Goal: Information Seeking & Learning: Understand process/instructions

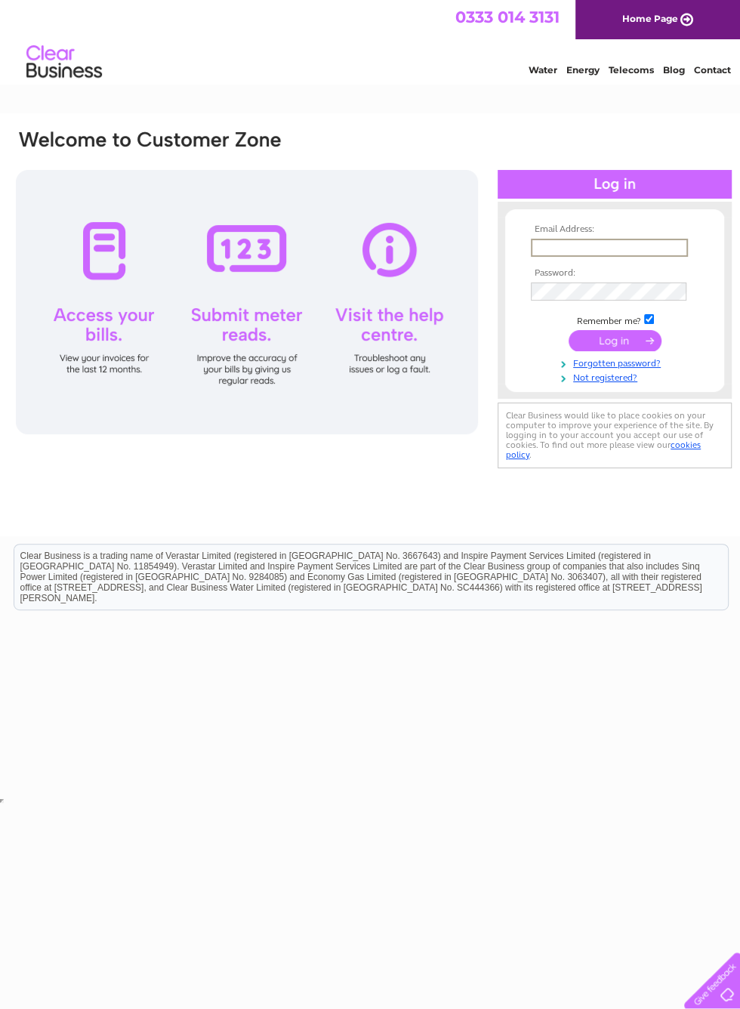
scroll to position [0, 5]
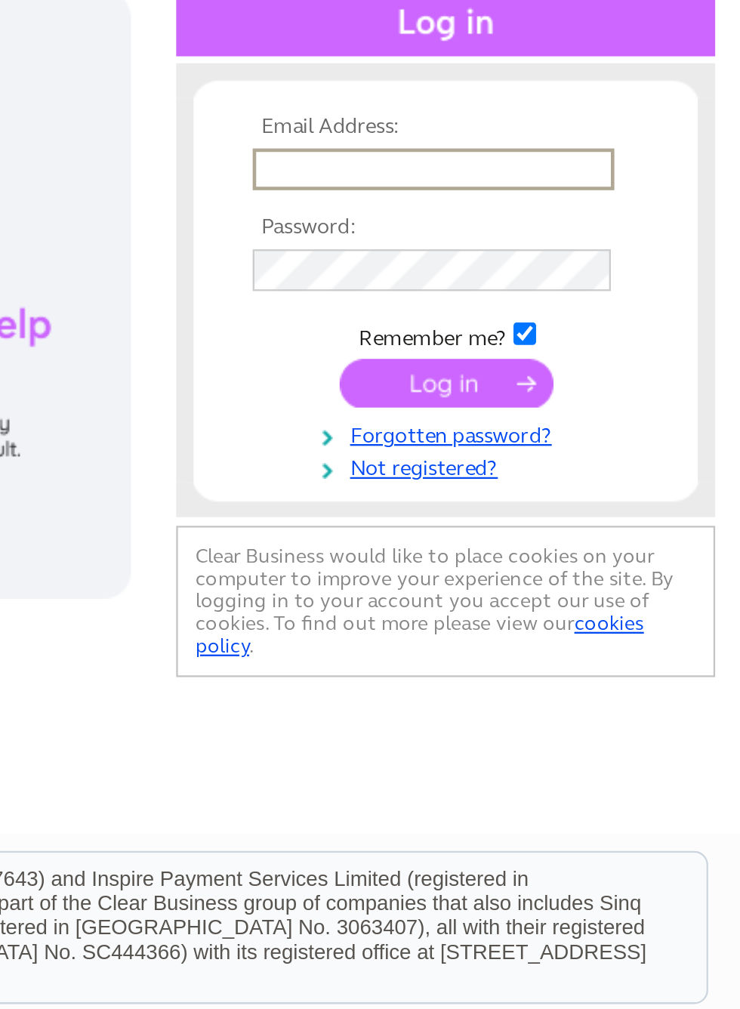
click at [526, 239] on input "text" at bounding box center [604, 248] width 157 height 18
type input "iainphil@aol.com"
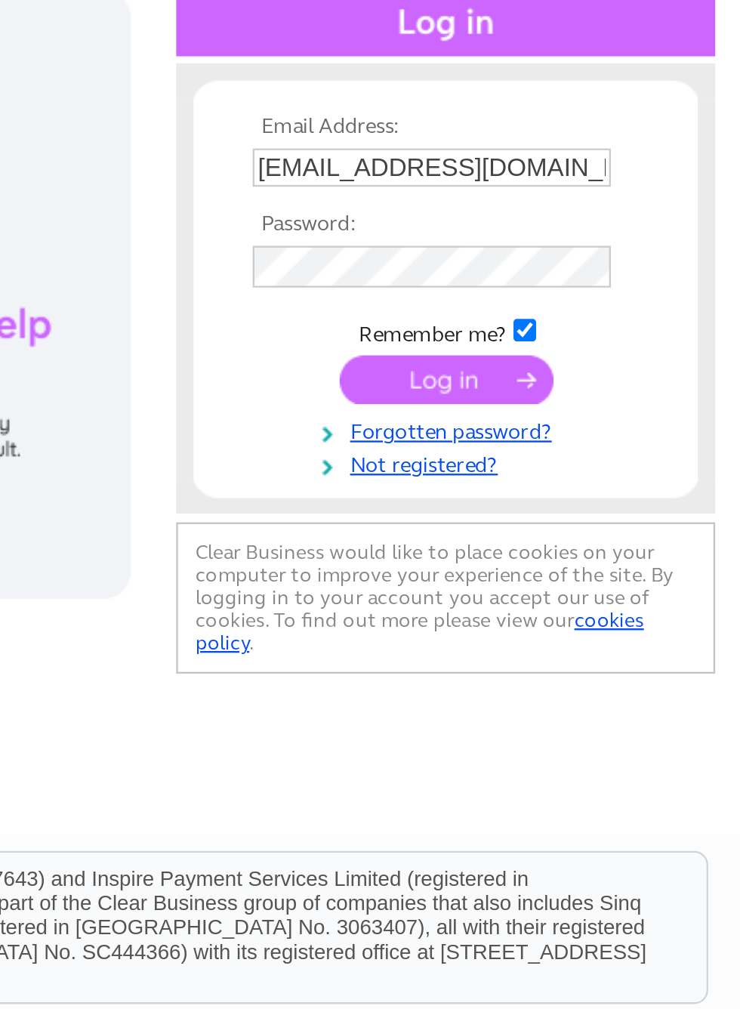
click at [564, 328] on input "submit" at bounding box center [610, 338] width 93 height 21
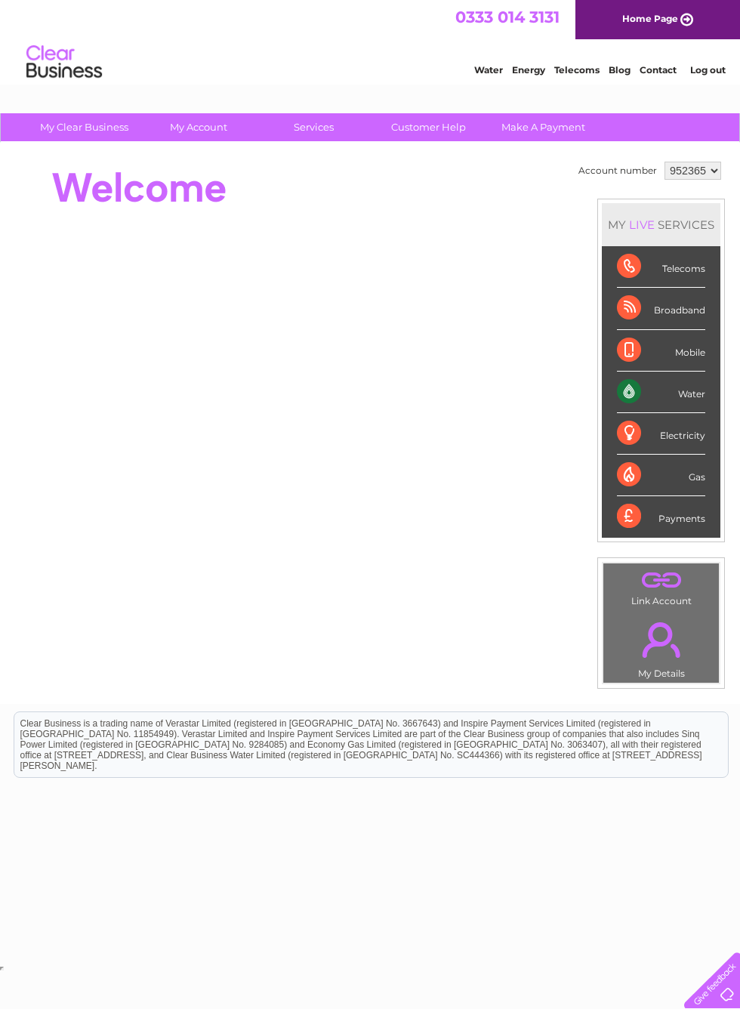
scroll to position [0, 8]
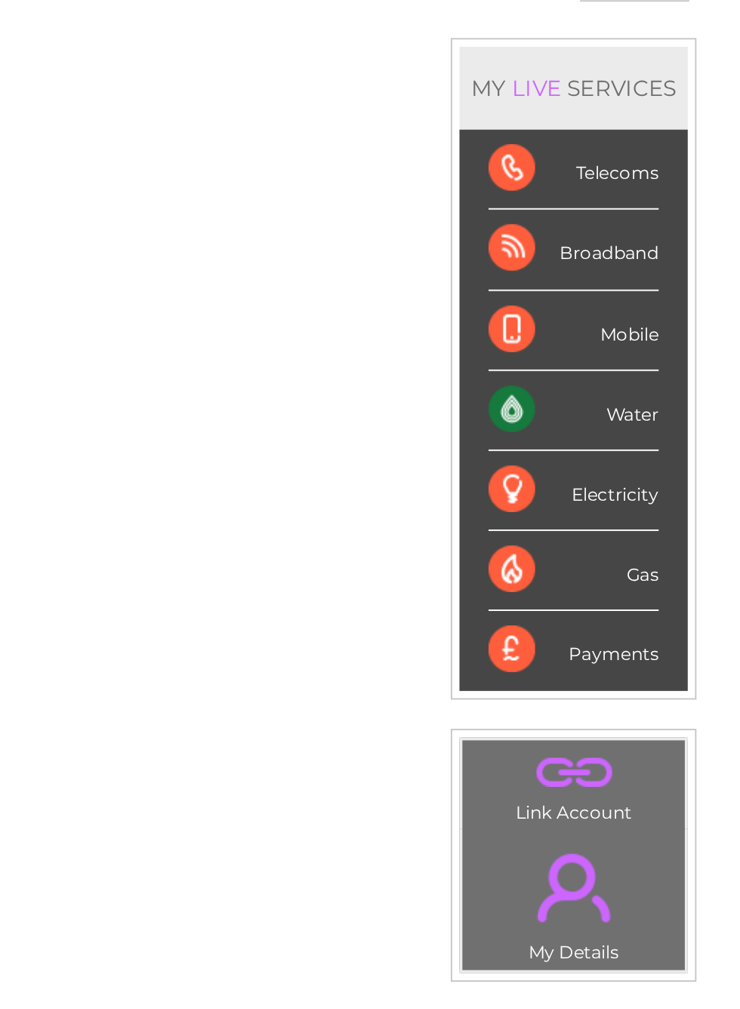
click at [609, 371] on div "Water" at bounding box center [653, 392] width 88 height 42
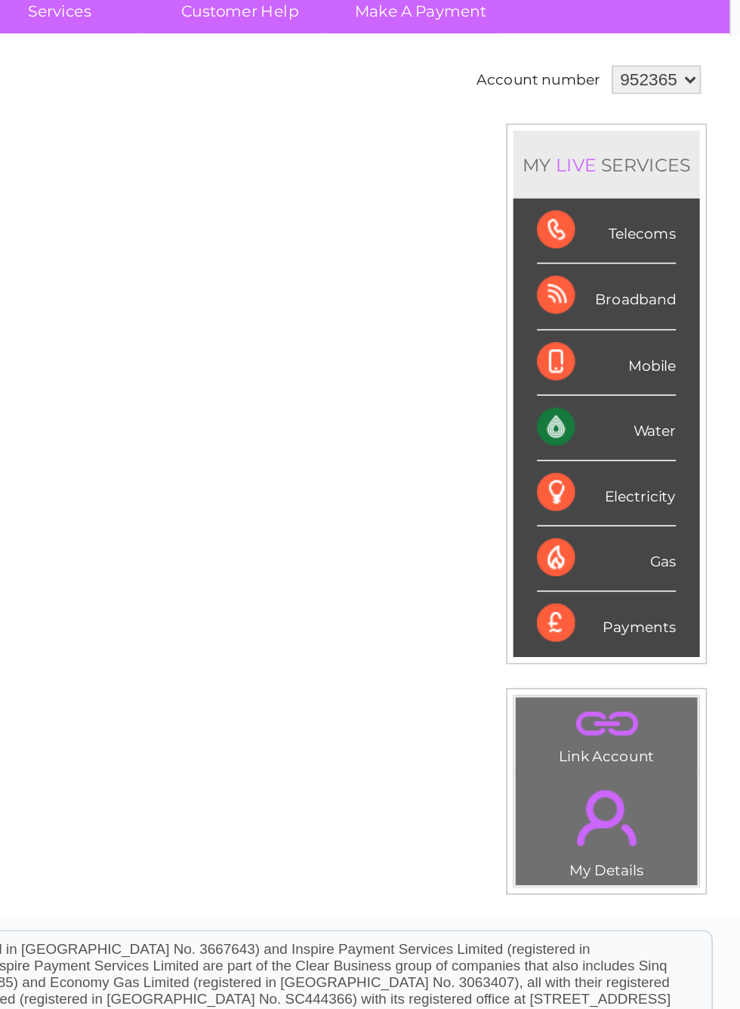
click at [567, 352] on td "Account number 952365 MY LIVE SERVICES Telecoms Broadband Mobile Water Electric…" at bounding box center [642, 423] width 150 height 531
click at [609, 371] on div "Water" at bounding box center [653, 392] width 88 height 42
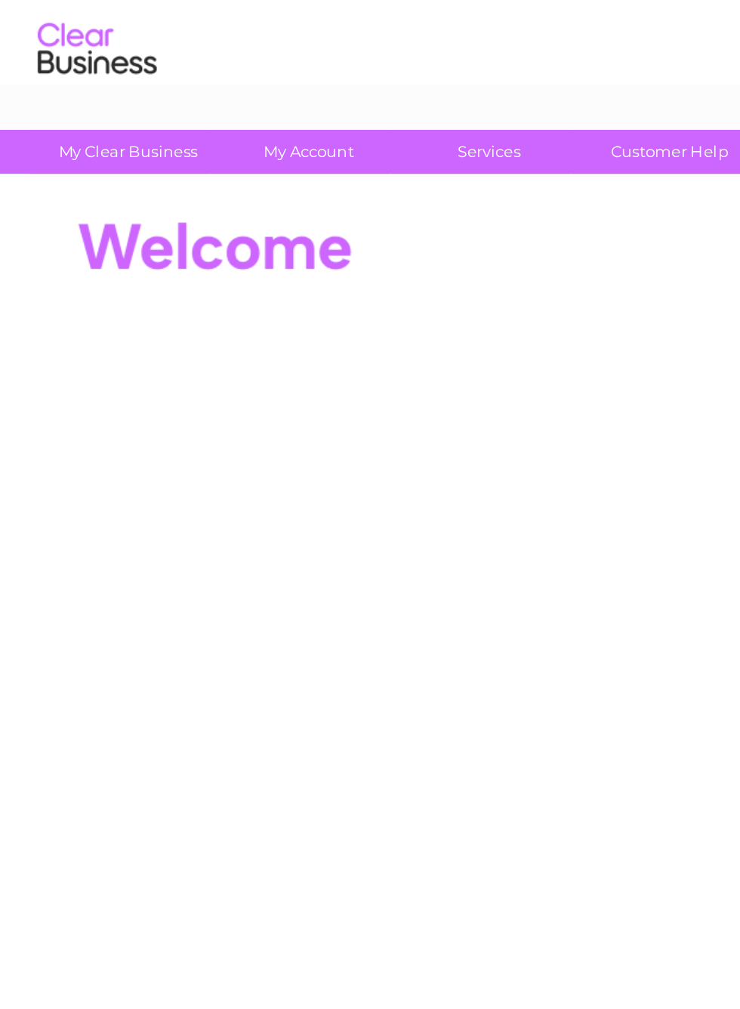
scroll to position [0, 0]
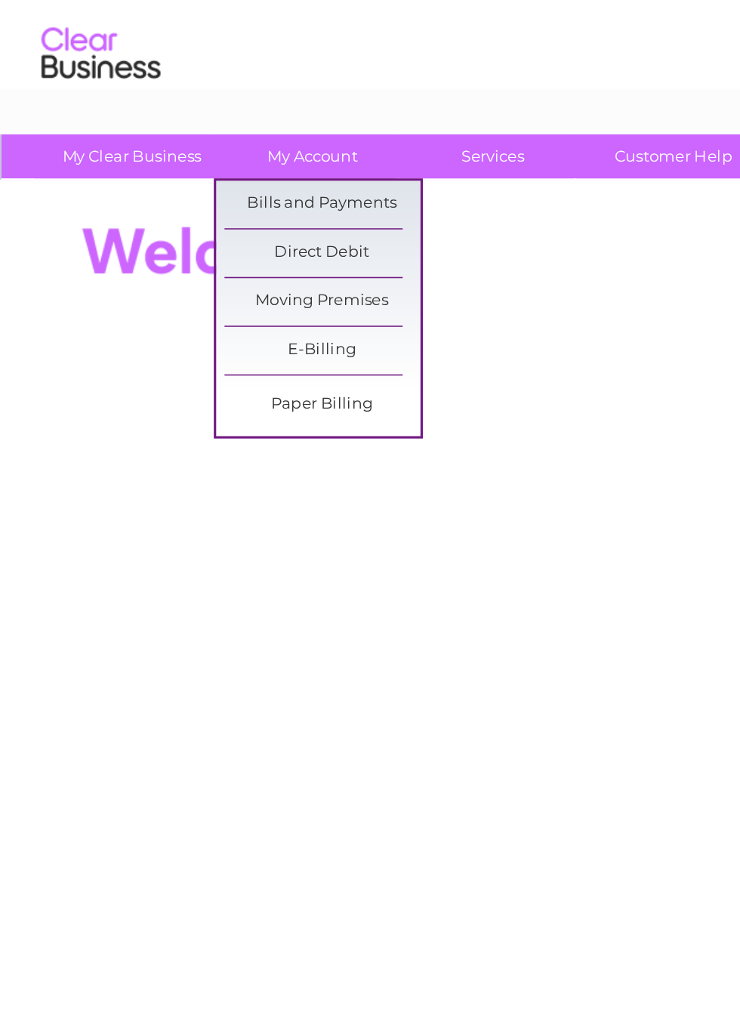
click at [241, 143] on link "Bills and Payments" at bounding box center [205, 158] width 125 height 30
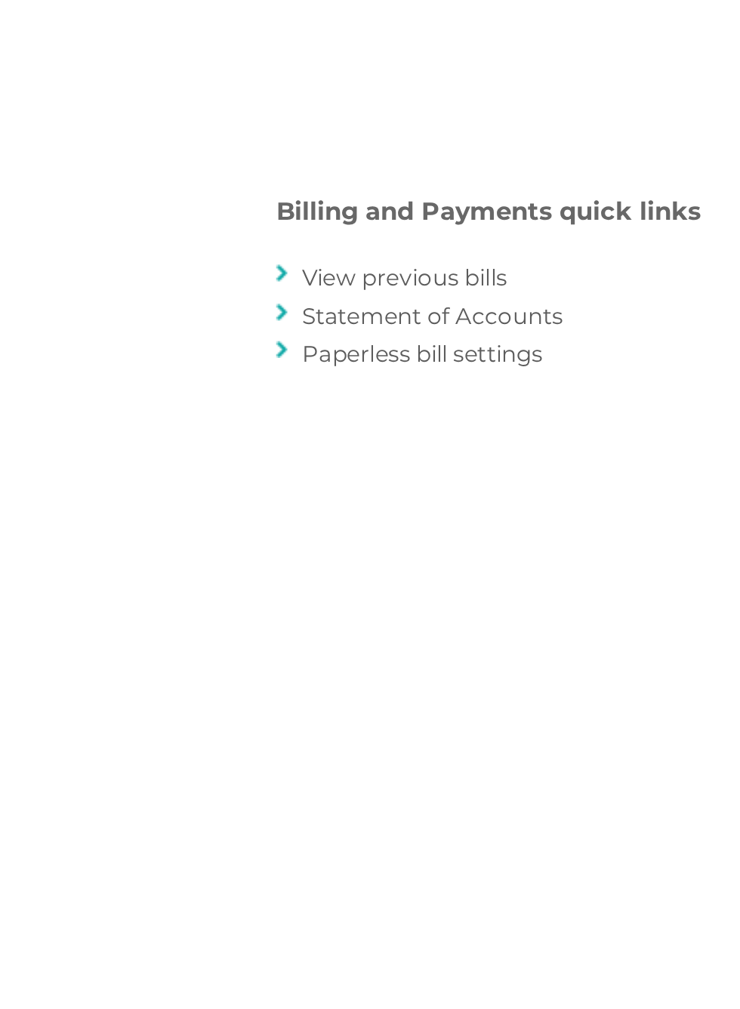
click at [402, 306] on link "Statement of Accounts" at bounding box center [455, 311] width 106 height 11
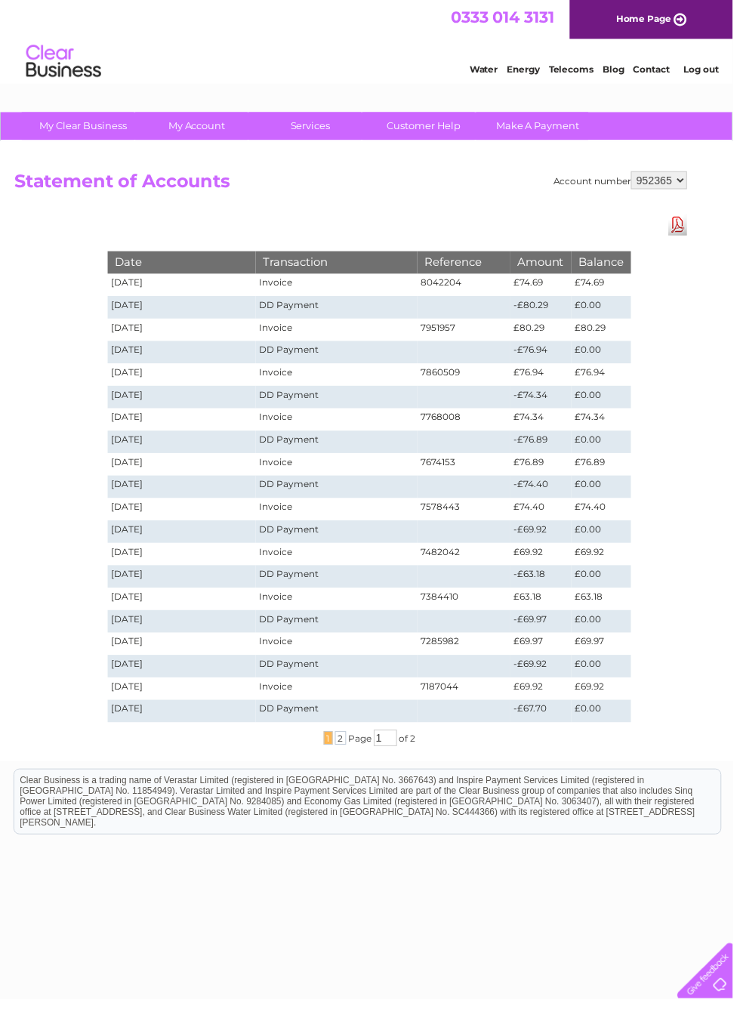
scroll to position [3, 2]
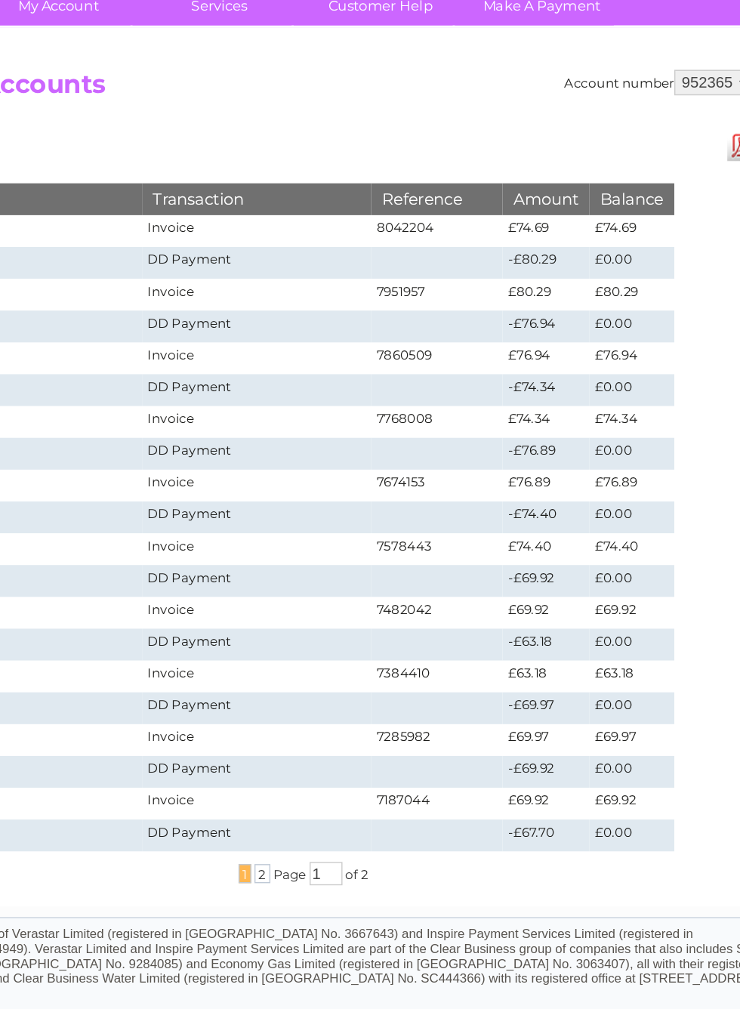
click at [337, 735] on span "2" at bounding box center [342, 742] width 11 height 14
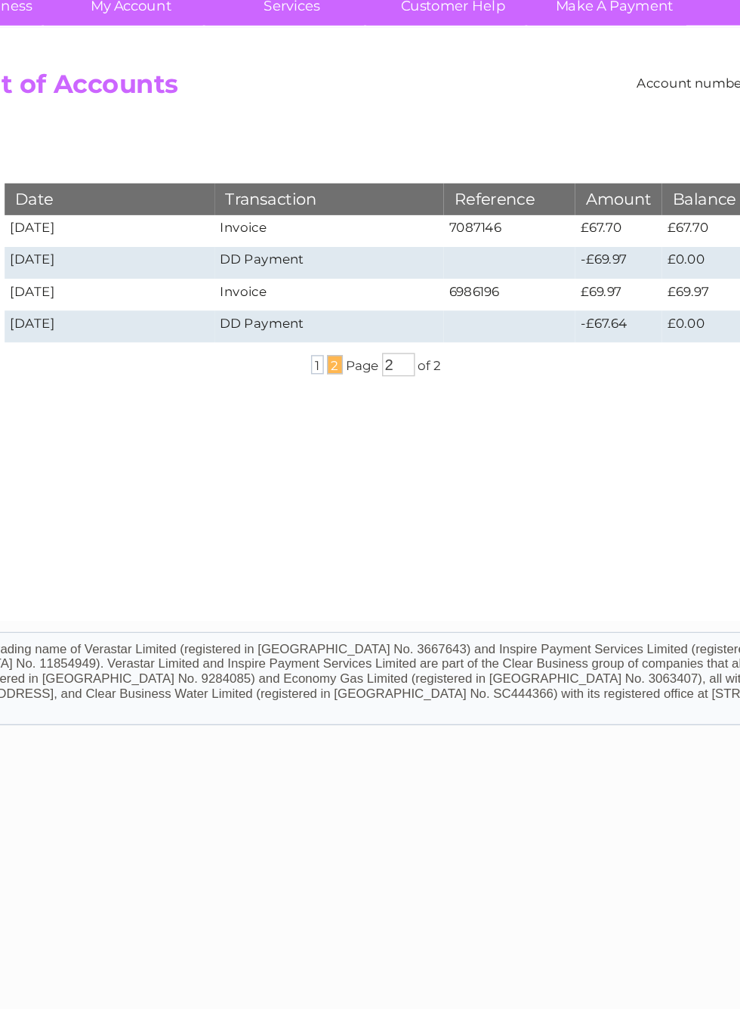
click at [325, 376] on span "1" at bounding box center [329, 383] width 9 height 14
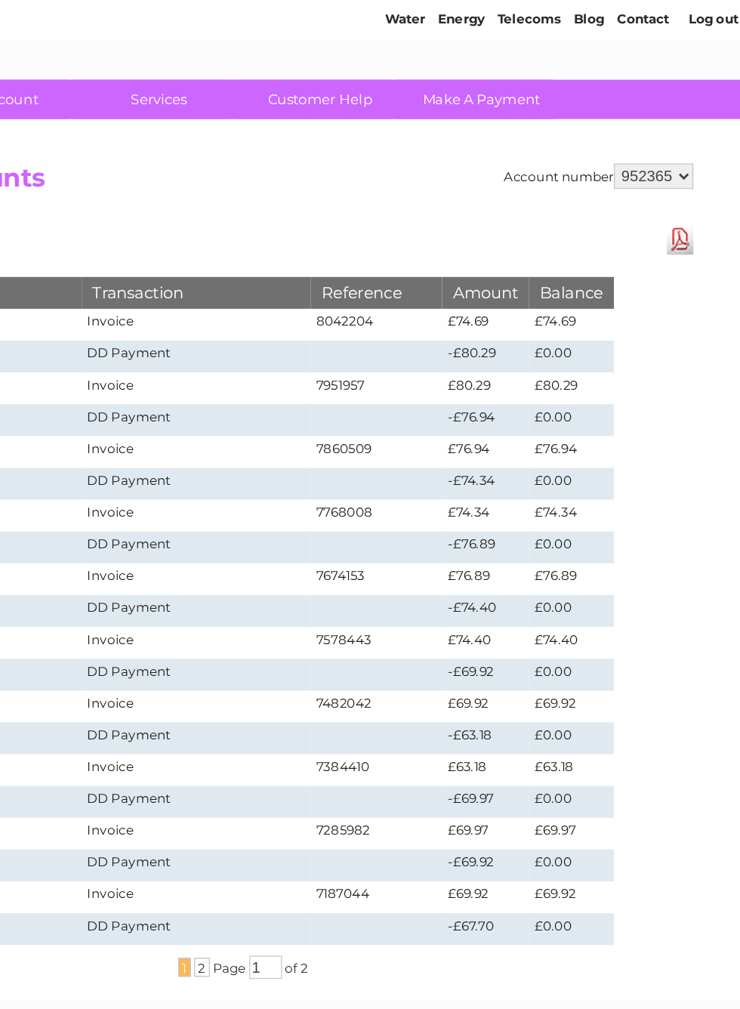
scroll to position [0, 8]
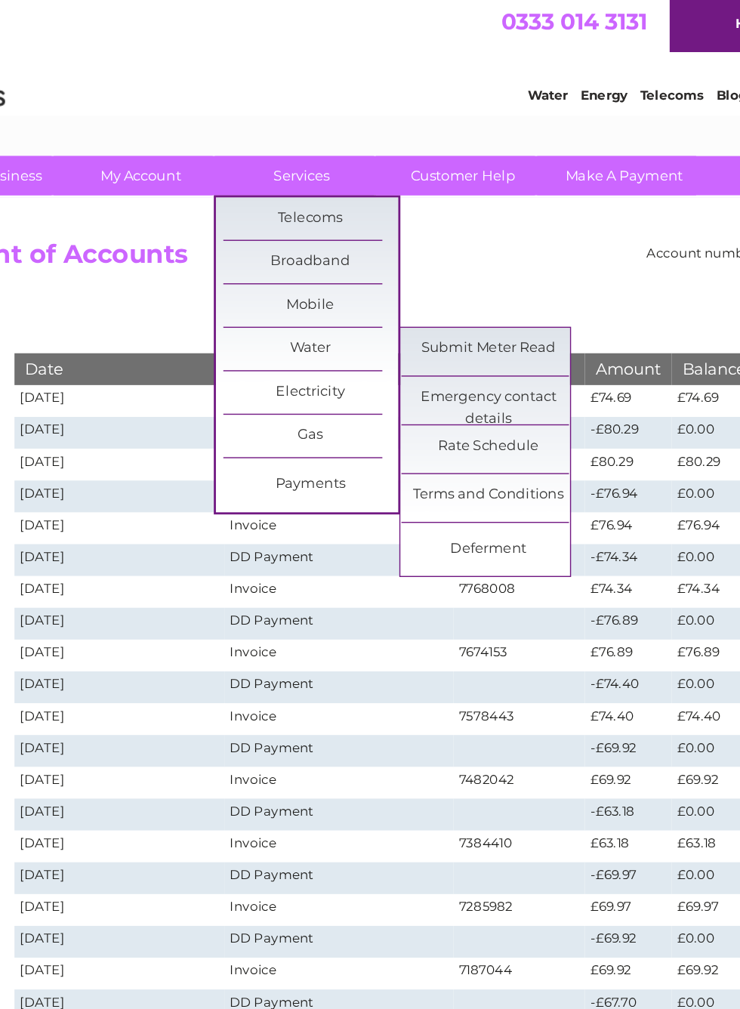
click at [377, 311] on link "Rate Schedule" at bounding box center [439, 320] width 125 height 30
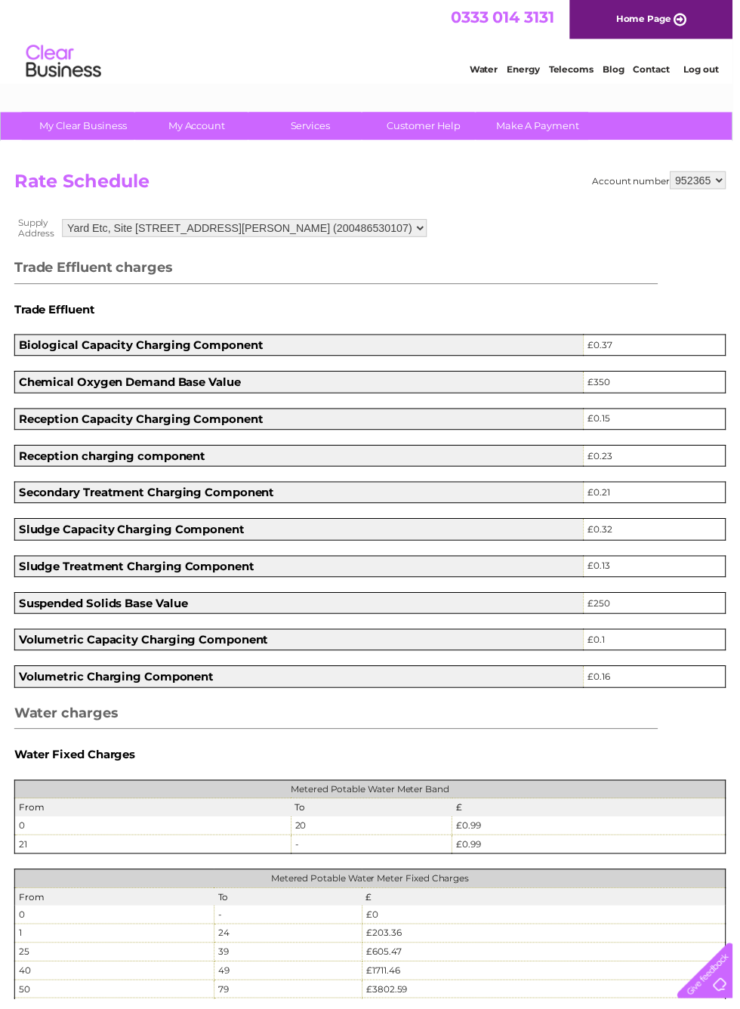
click at [446, 125] on link "Customer Help" at bounding box center [428, 127] width 125 height 28
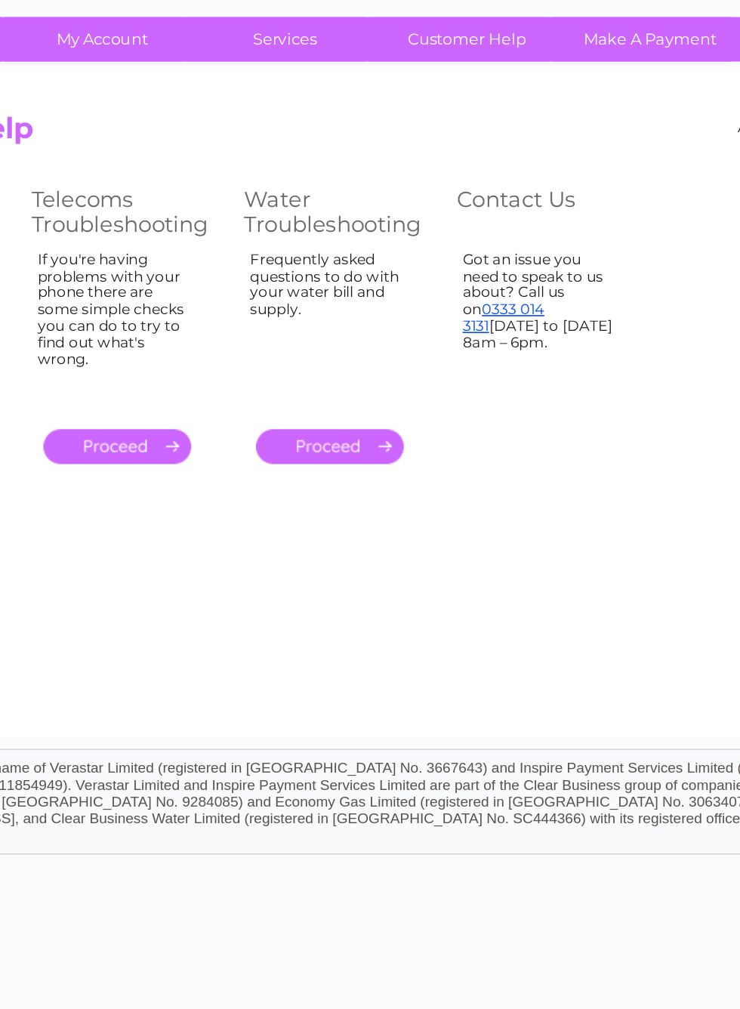
click at [295, 372] on link "." at bounding box center [341, 383] width 93 height 22
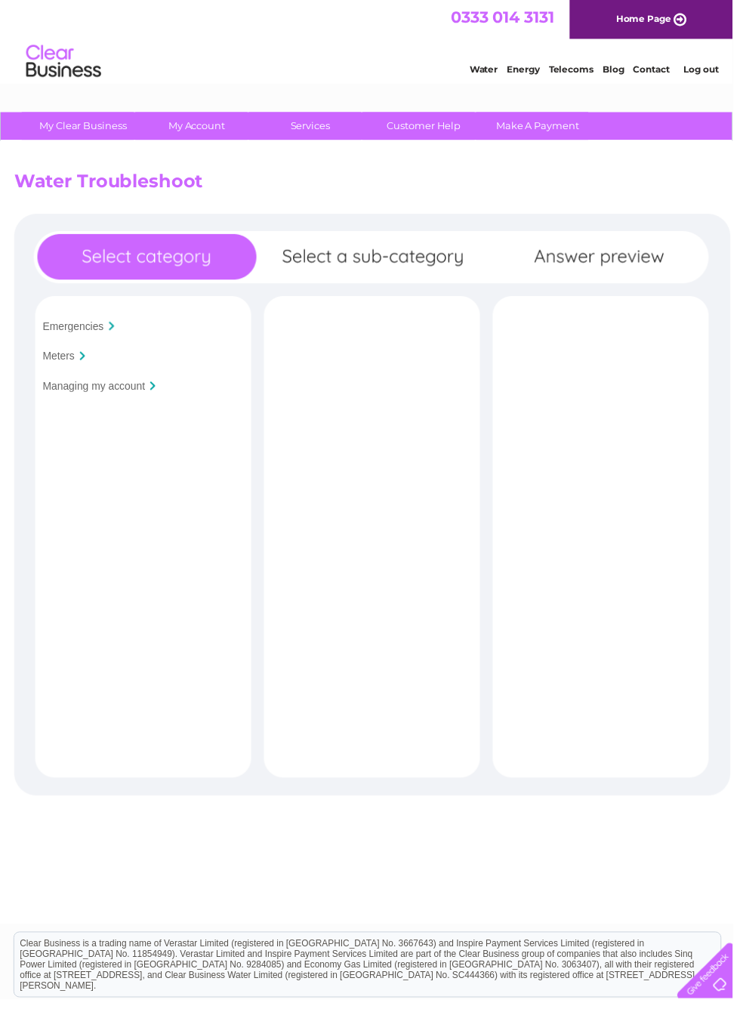
click at [91, 359] on div "Meters" at bounding box center [143, 359] width 210 height 23
click at [95, 371] on div "Meters" at bounding box center [143, 359] width 210 height 23
click at [62, 335] on input "Emergencies" at bounding box center [74, 329] width 62 height 12
